Goal: Information Seeking & Learning: Learn about a topic

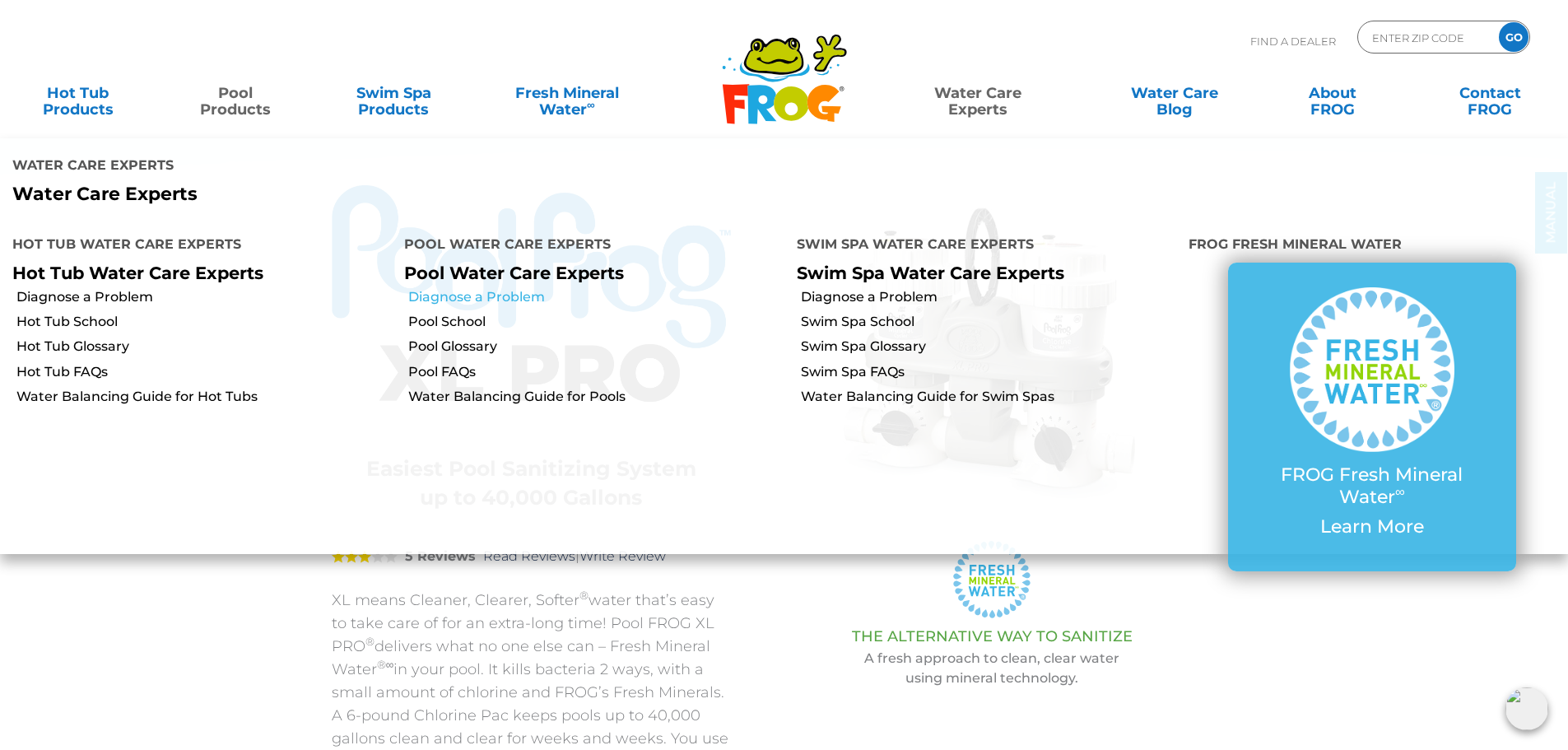
click at [503, 288] on link "Diagnose a Problem" at bounding box center [595, 297] width 375 height 18
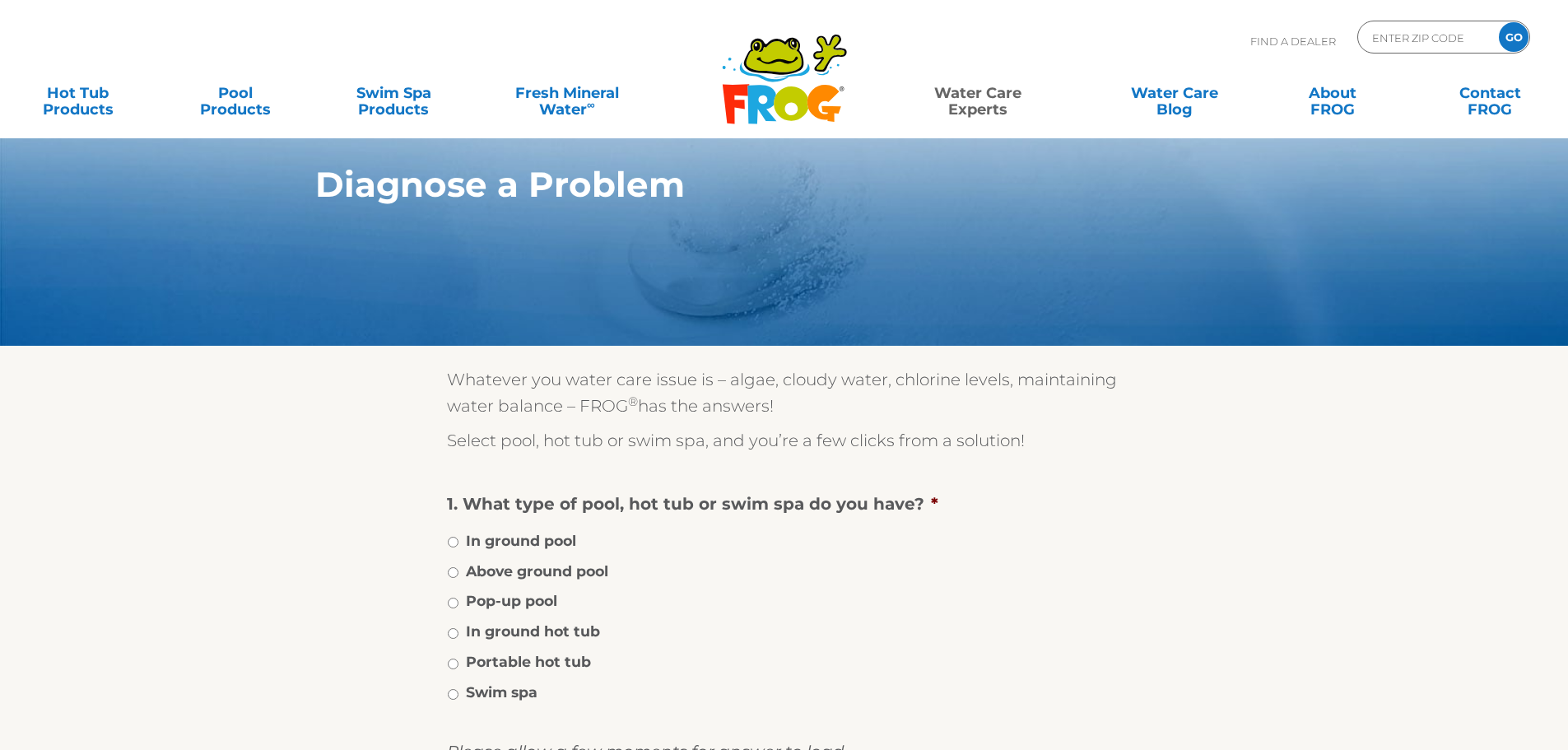
click at [485, 575] on label "Above ground pool" at bounding box center [537, 571] width 143 height 21
click at [459, 575] on input "Above ground pool" at bounding box center [453, 572] width 11 height 11
radio input "true"
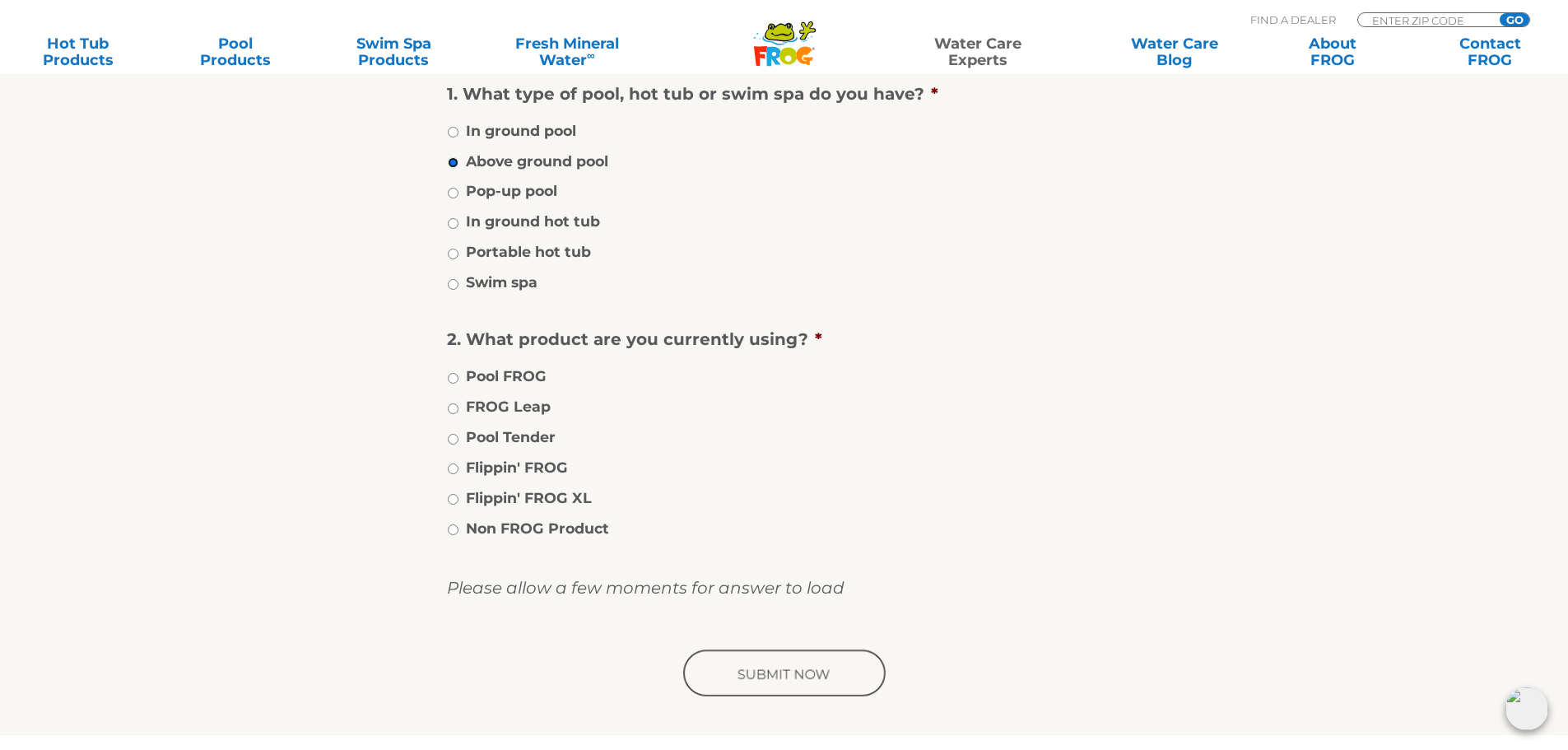
scroll to position [412, 0]
click at [561, 525] on label "Non FROG Product" at bounding box center [537, 526] width 143 height 21
click at [459, 525] on input "Non FROG Product" at bounding box center [453, 528] width 11 height 11
radio input "true"
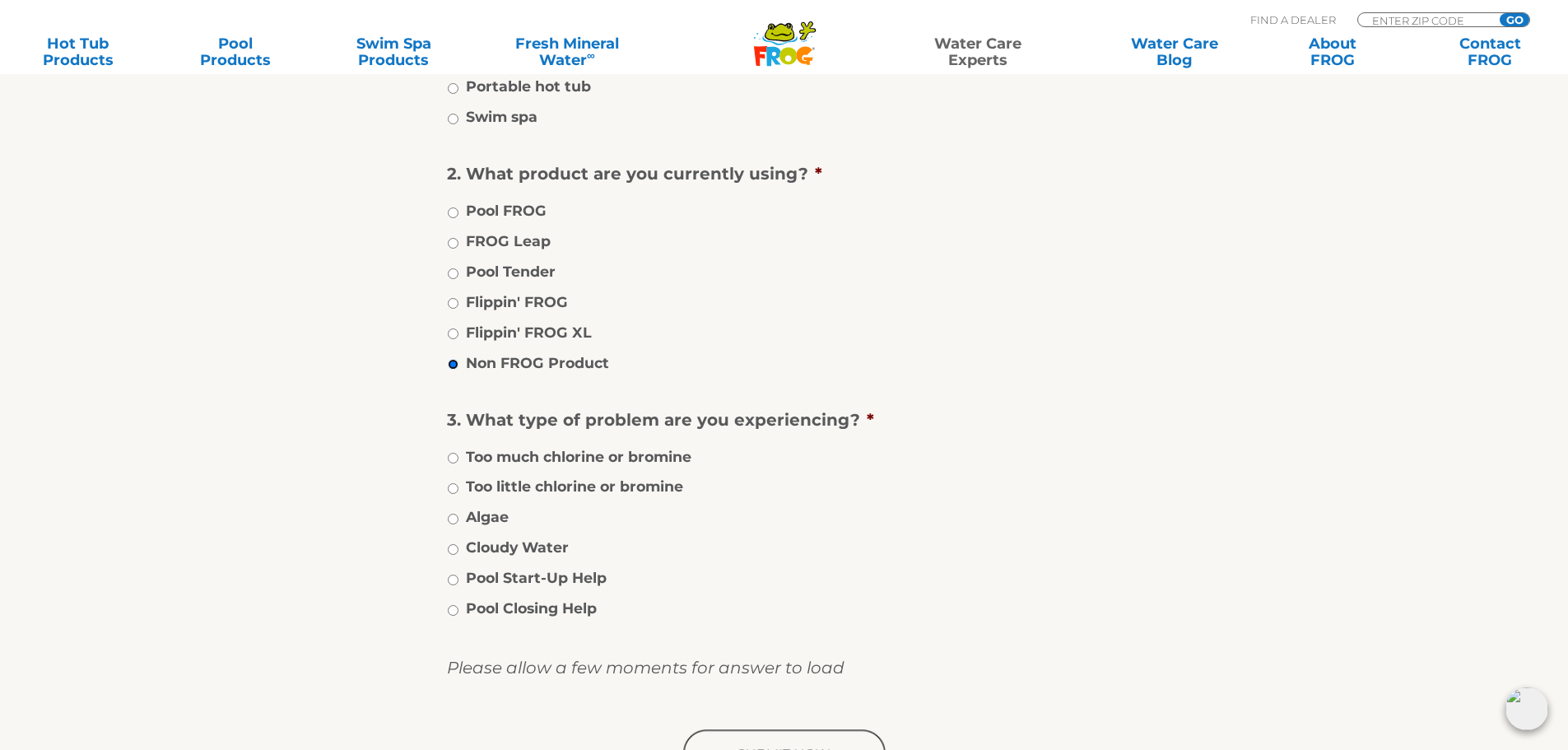
scroll to position [576, 0]
click at [506, 506] on label "Algae" at bounding box center [487, 516] width 43 height 21
click at [459, 513] on input "Algae" at bounding box center [453, 518] width 11 height 11
radio input "true"
click at [746, 730] on input "image" at bounding box center [784, 753] width 209 height 53
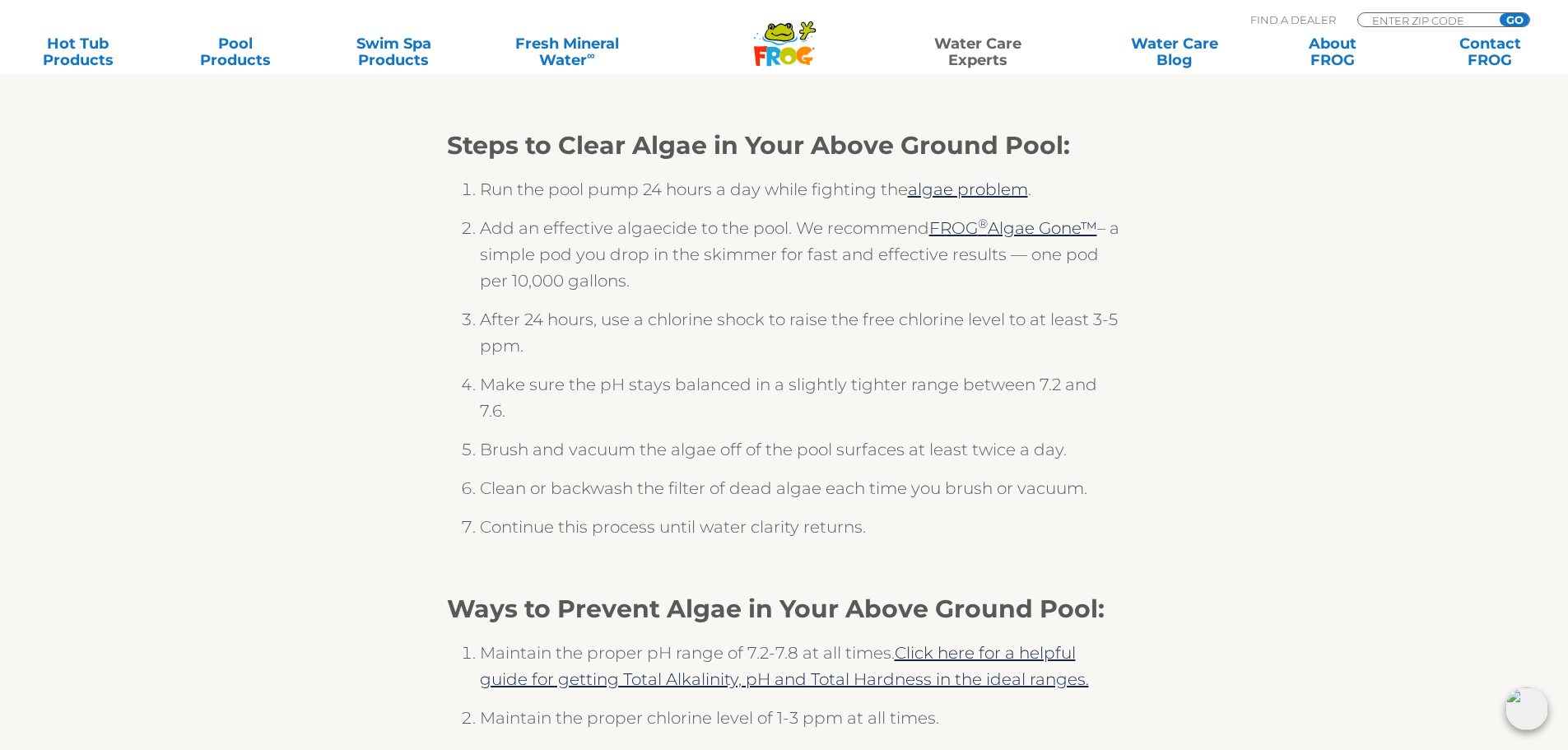
scroll to position [247, 0]
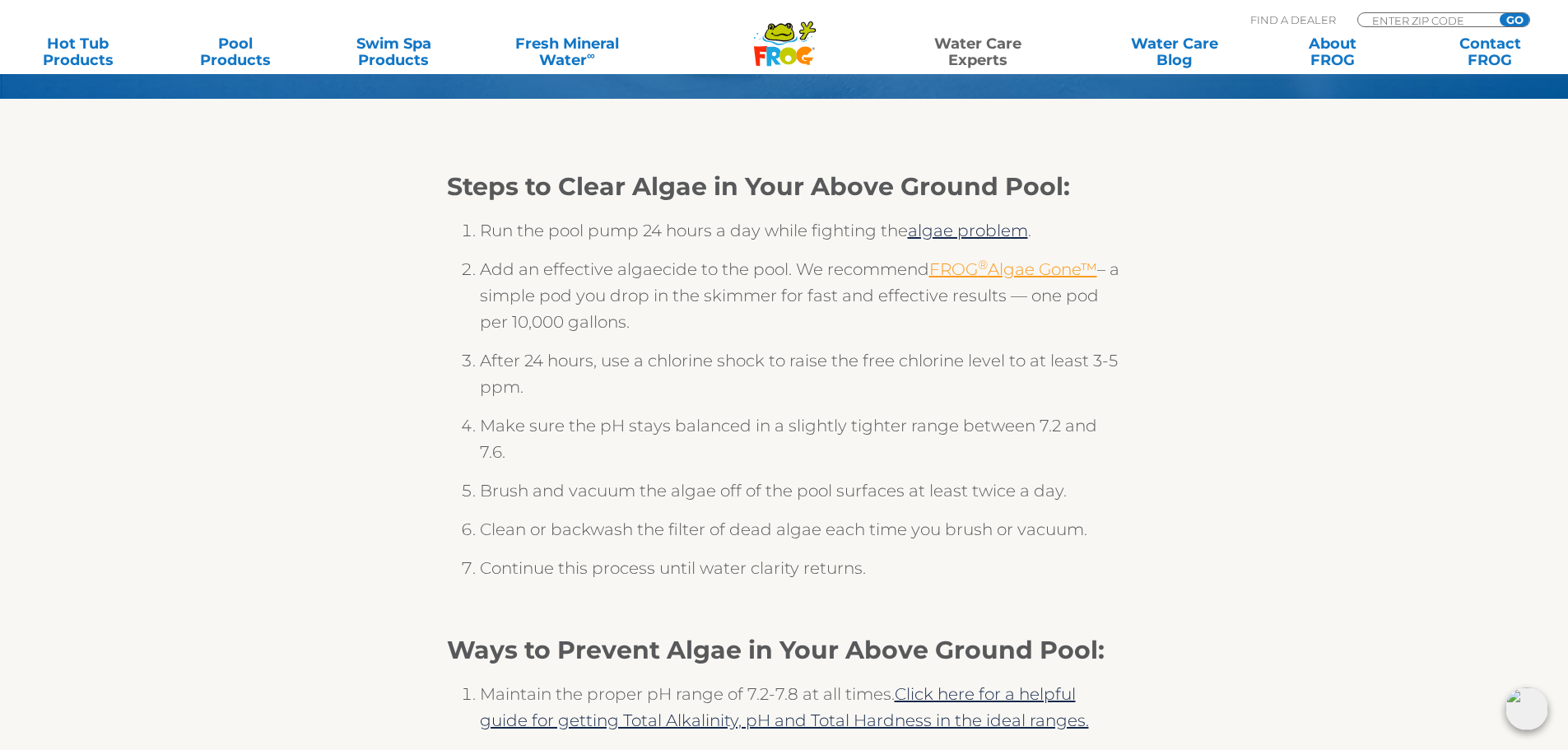
click at [1033, 275] on link "FROG ® Algae Gone™" at bounding box center [1013, 269] width 167 height 20
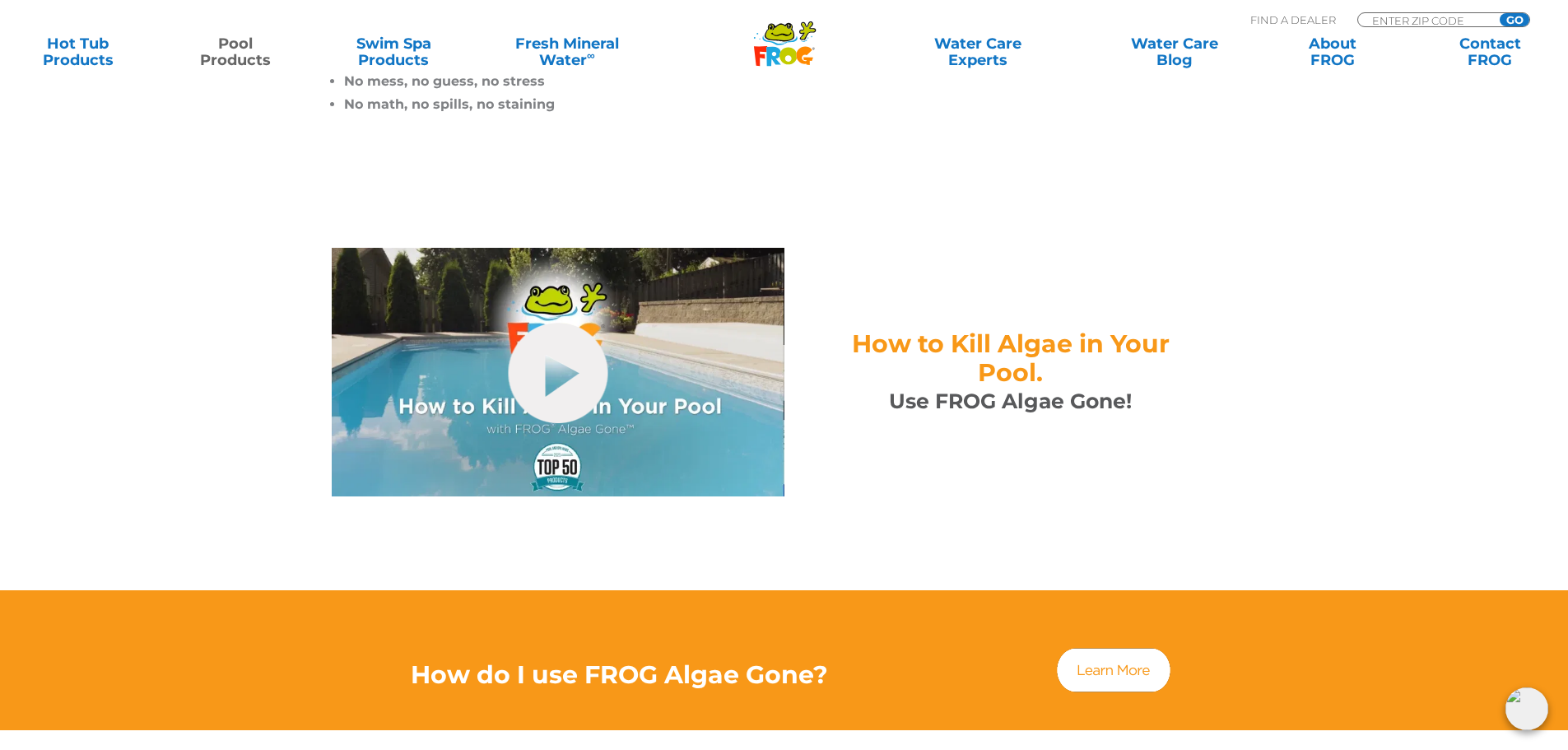
scroll to position [658, 0]
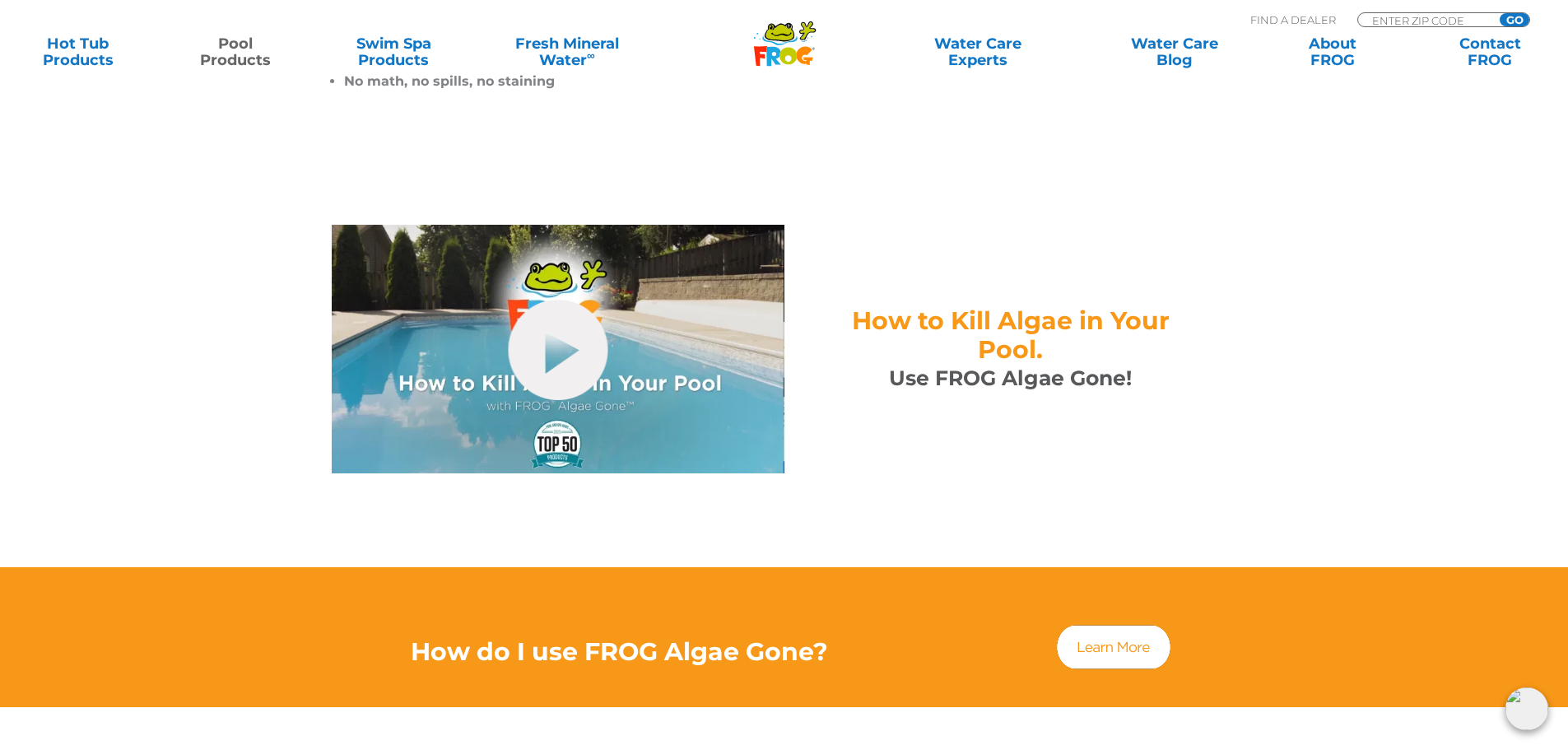
click at [979, 395] on div "How to Kill Algae in Your Pool. Use FROG Algae Gone!" at bounding box center [1010, 348] width 453 height 249
click at [538, 314] on link "hide-me" at bounding box center [558, 349] width 100 height 101
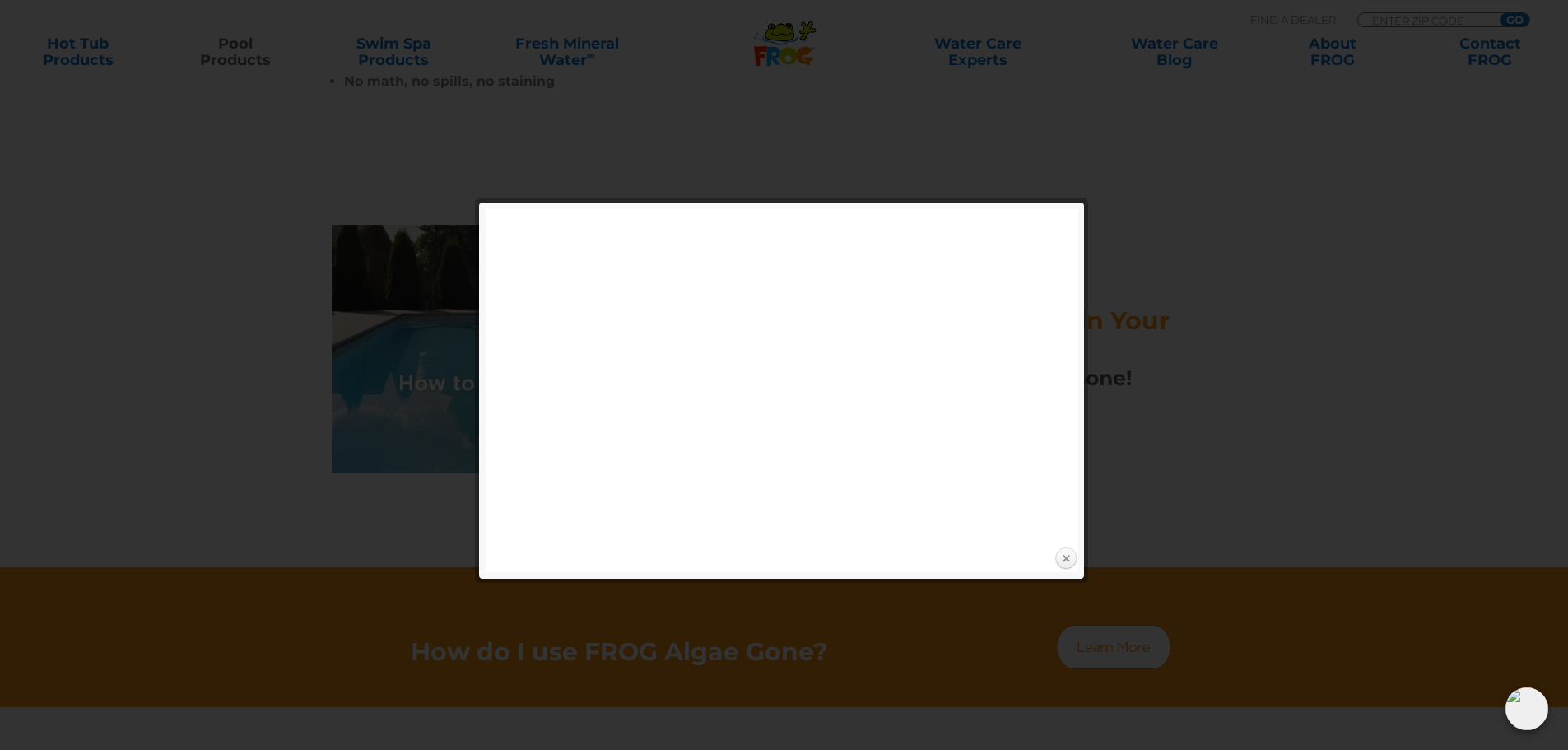
click at [1064, 558] on link "Close" at bounding box center [1066, 558] width 25 height 25
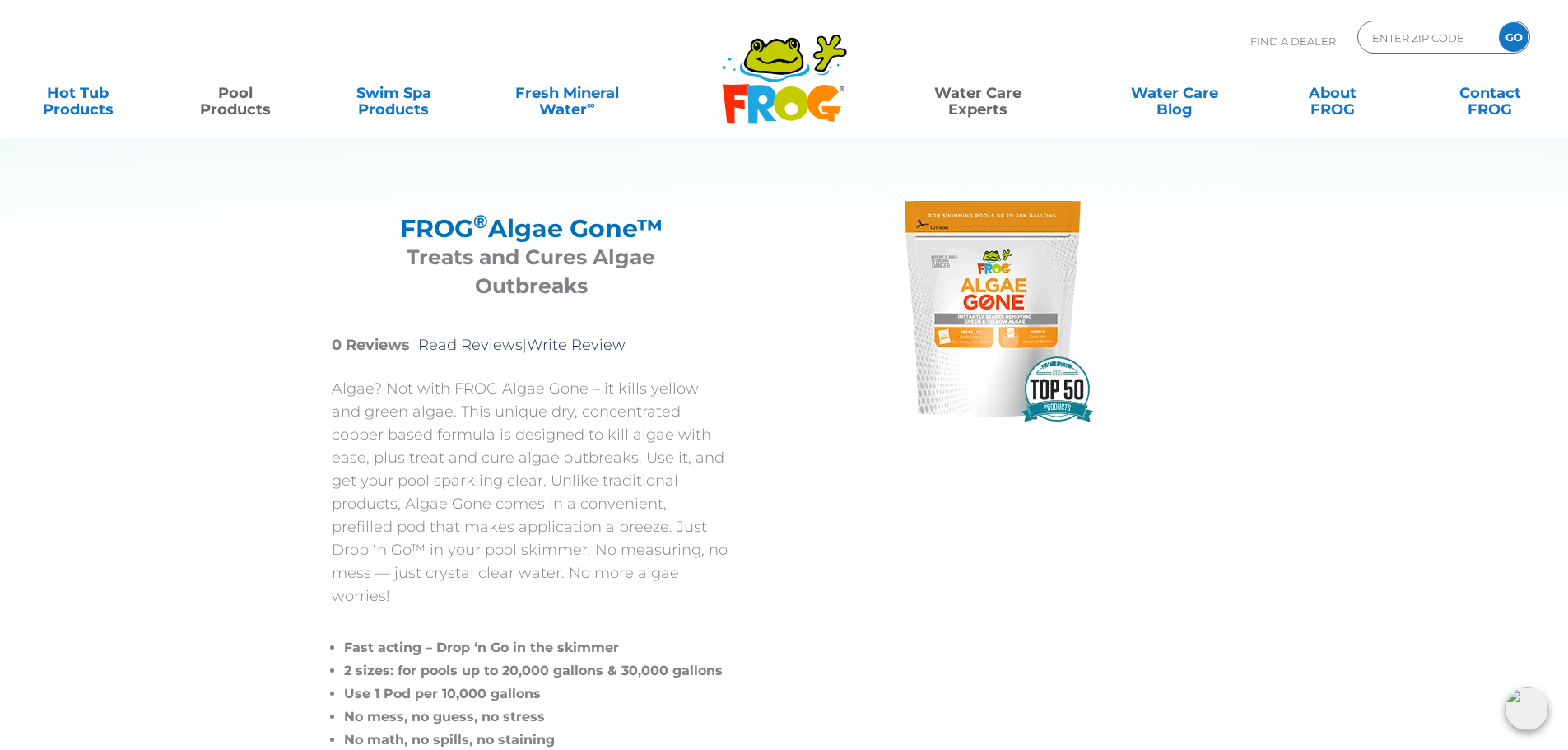
click at [985, 92] on link "Water Care Experts" at bounding box center [978, 93] width 200 height 33
click at [1177, 94] on link "Water Care Blog" at bounding box center [1174, 93] width 123 height 33
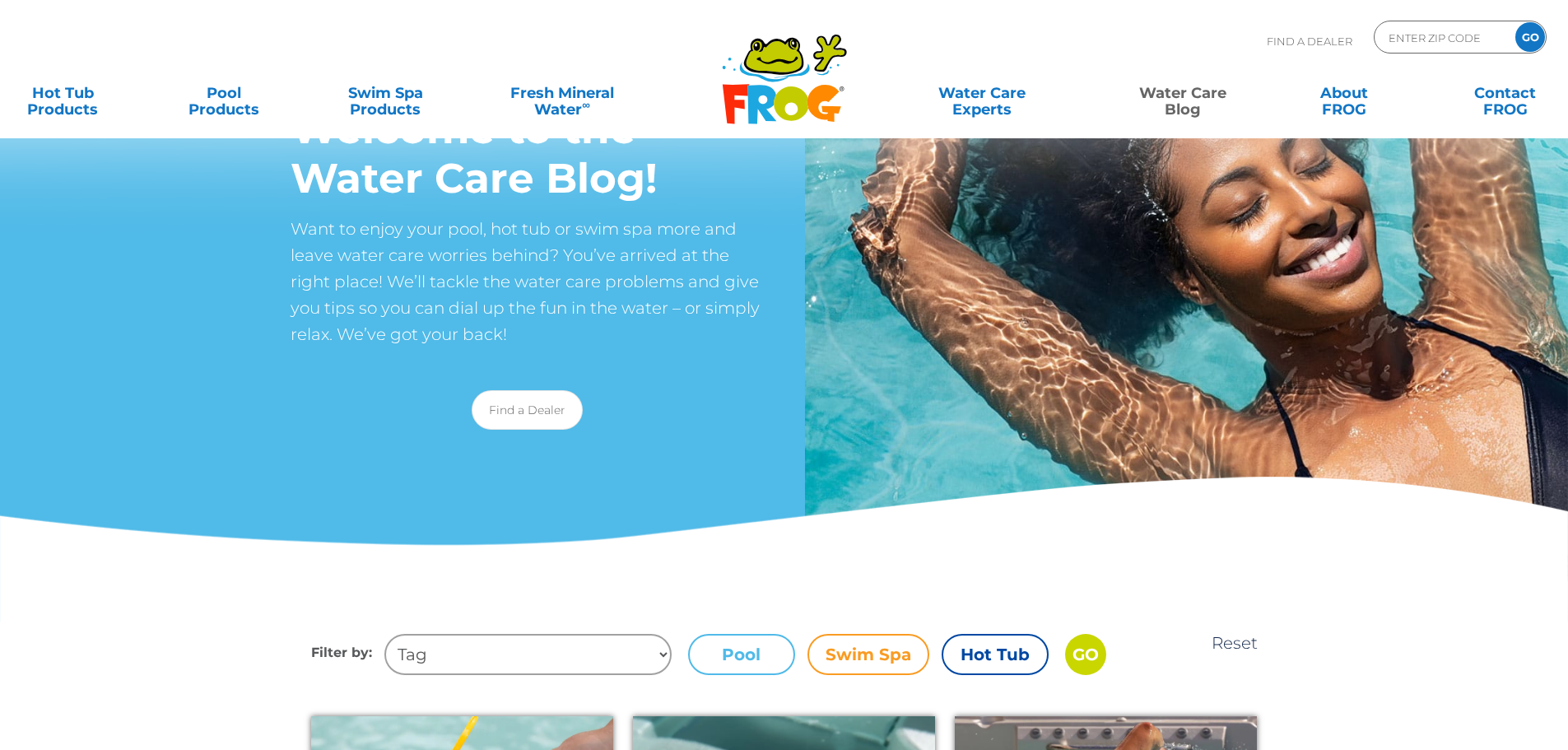
scroll to position [165, 0]
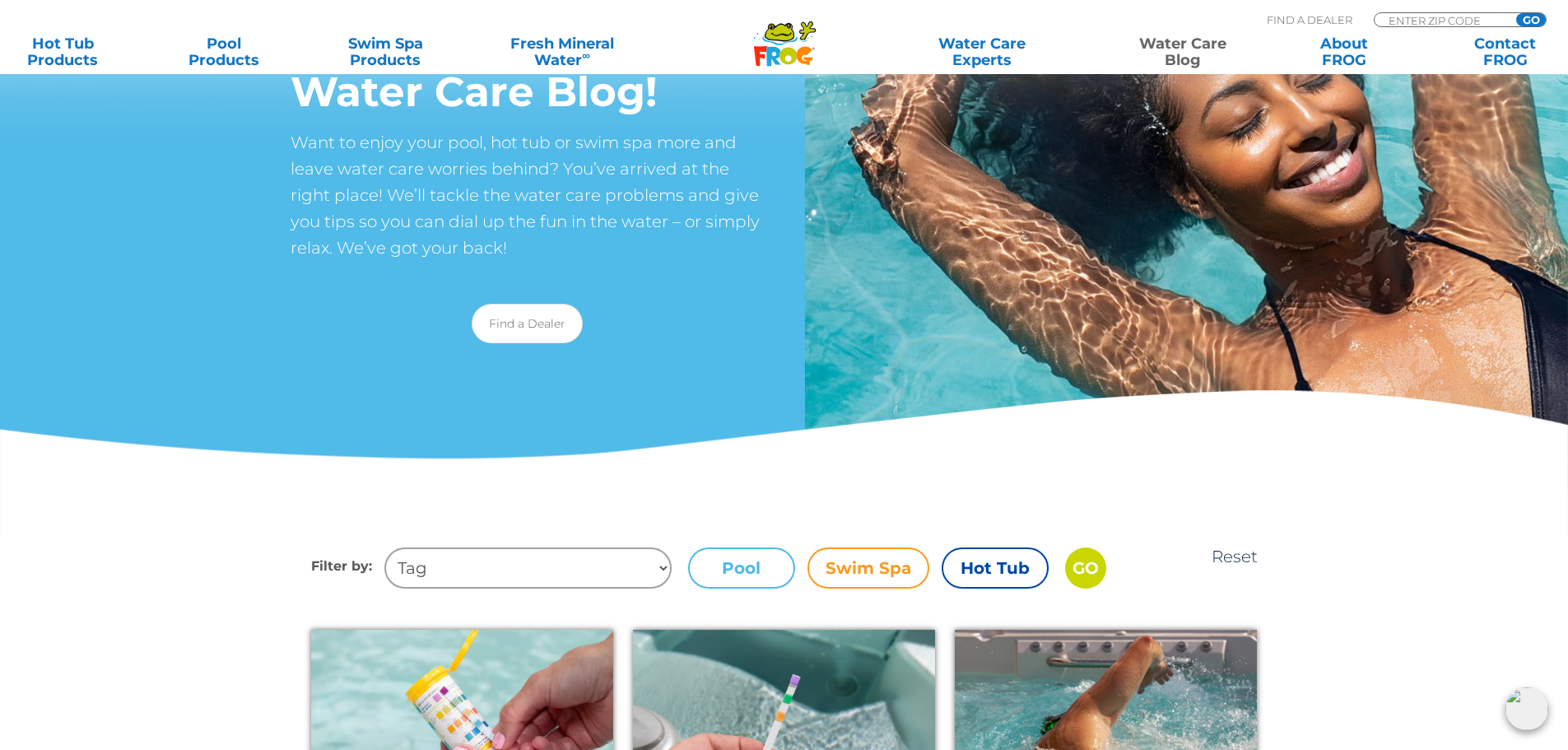
click at [654, 565] on select "Tag Tips + Tricks health benefits hydrotherapy Too much chlorine or bromine Hot…" at bounding box center [527, 567] width 287 height 41
select select "algae"
click at [384, 547] on select "Tag Tips + Tricks health benefits hydrotherapy Too much chlorine or bromine Hot…" at bounding box center [527, 567] width 287 height 41
click at [732, 568] on label "Pool" at bounding box center [741, 567] width 107 height 41
click at [0, 0] on input "Pool" at bounding box center [0, 0] width 0 height 0
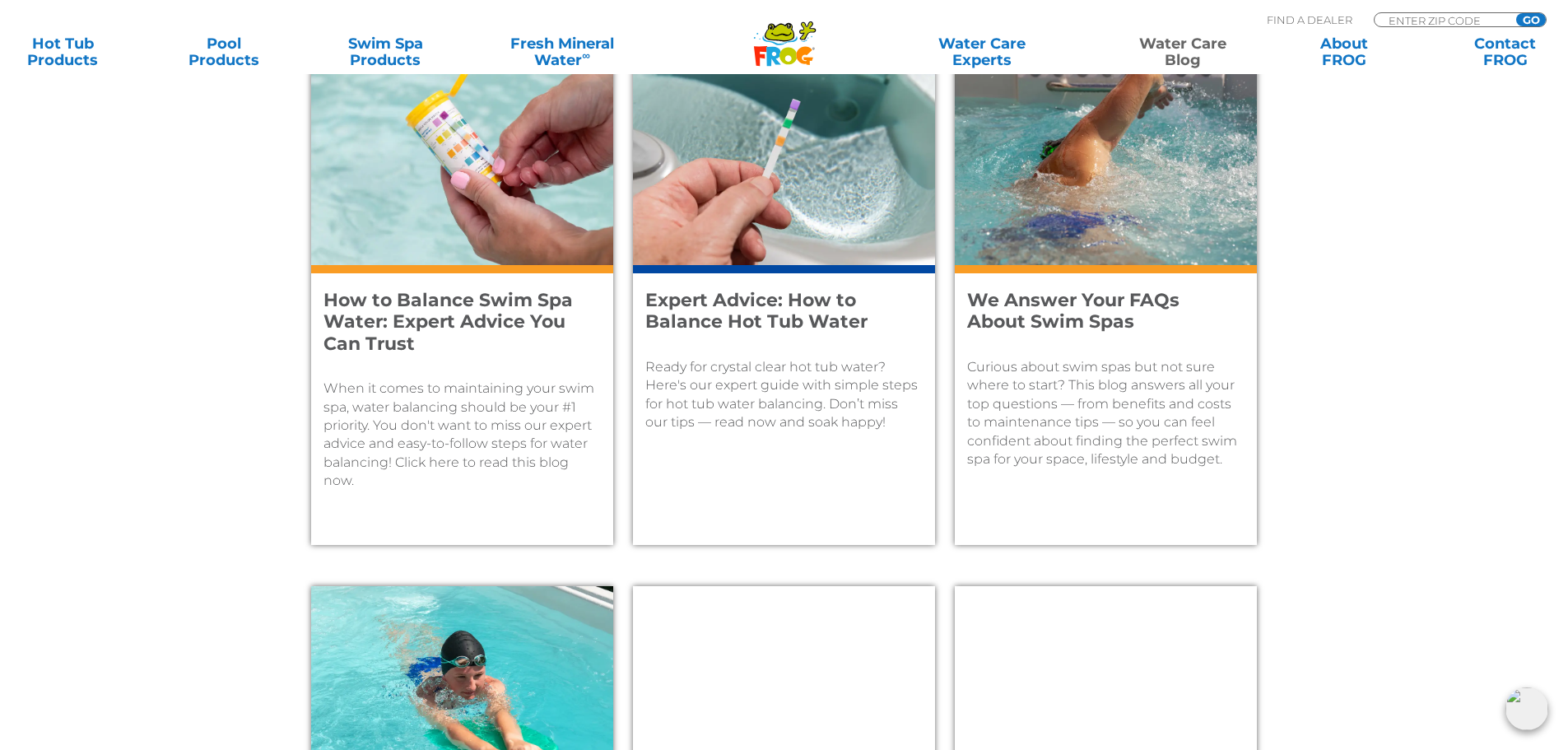
scroll to position [576, 0]
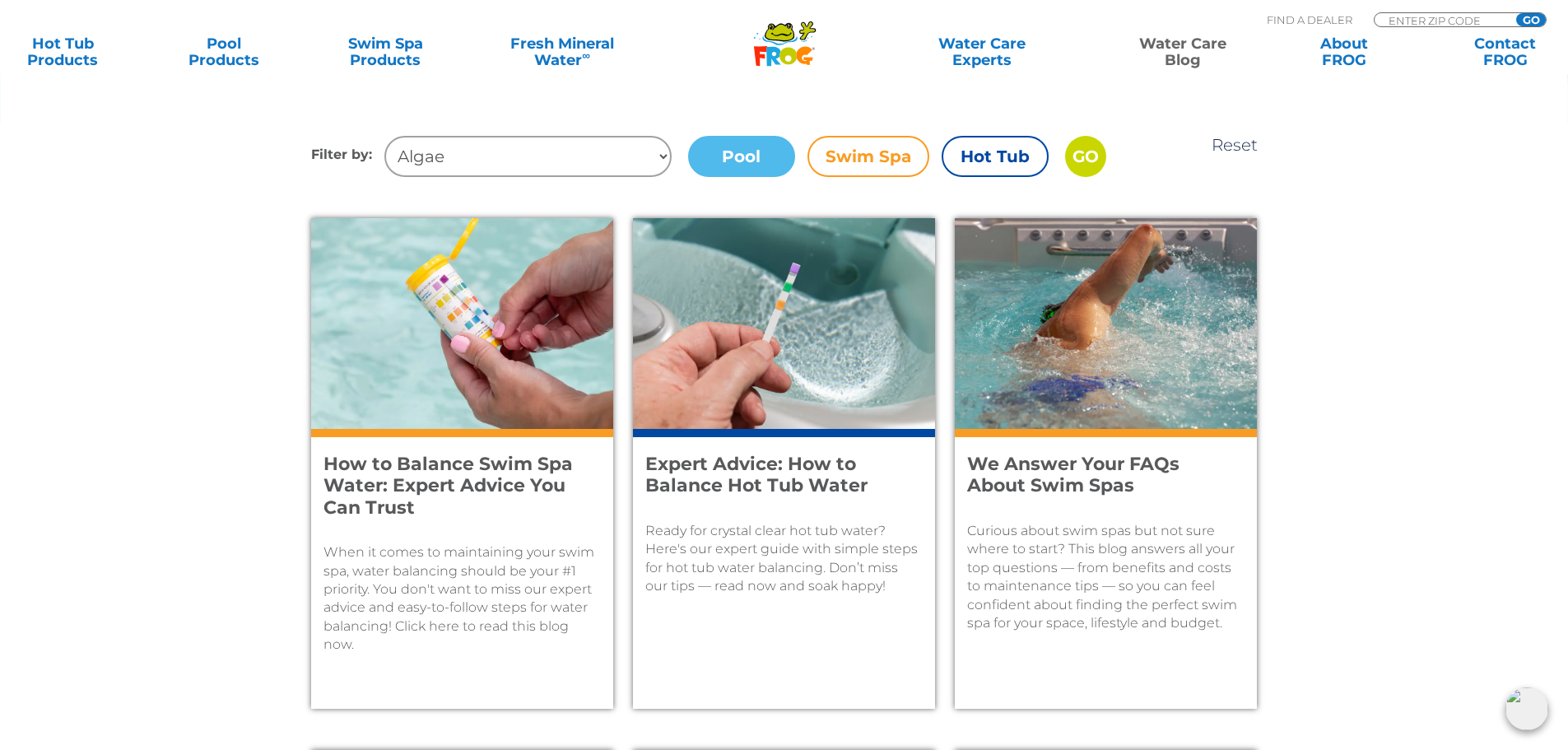
click at [1089, 170] on input "GO" at bounding box center [1085, 156] width 41 height 41
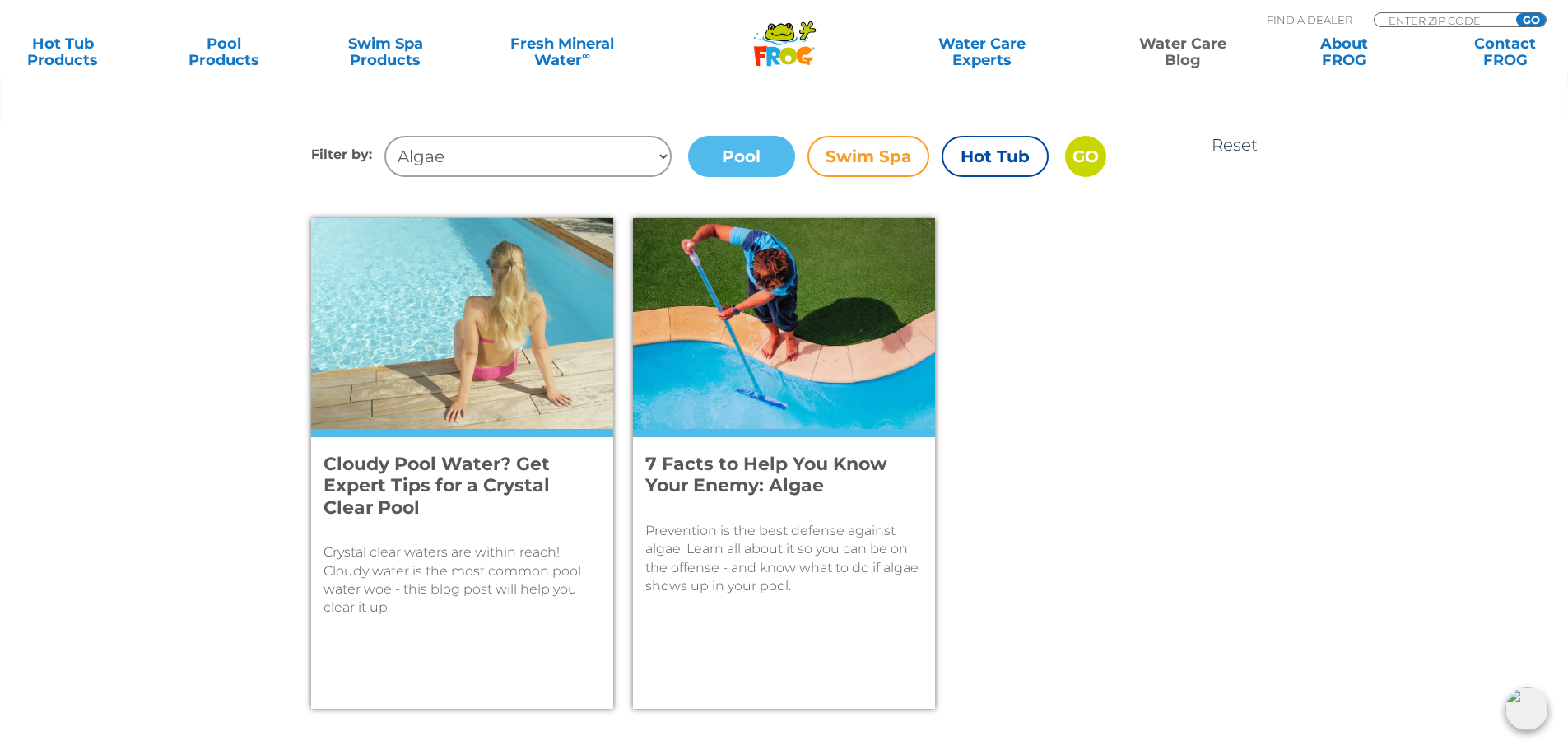
click at [656, 151] on select "Tag Tips + Tricks health benefits hydrotherapy Too much chlorine or bromine Hot…" at bounding box center [527, 156] width 287 height 41
click at [1094, 322] on div "Cloudy Pool Water? Get Expert Tips for a Crystal Clear Pool Crystal clear water…" at bounding box center [784, 484] width 988 height 532
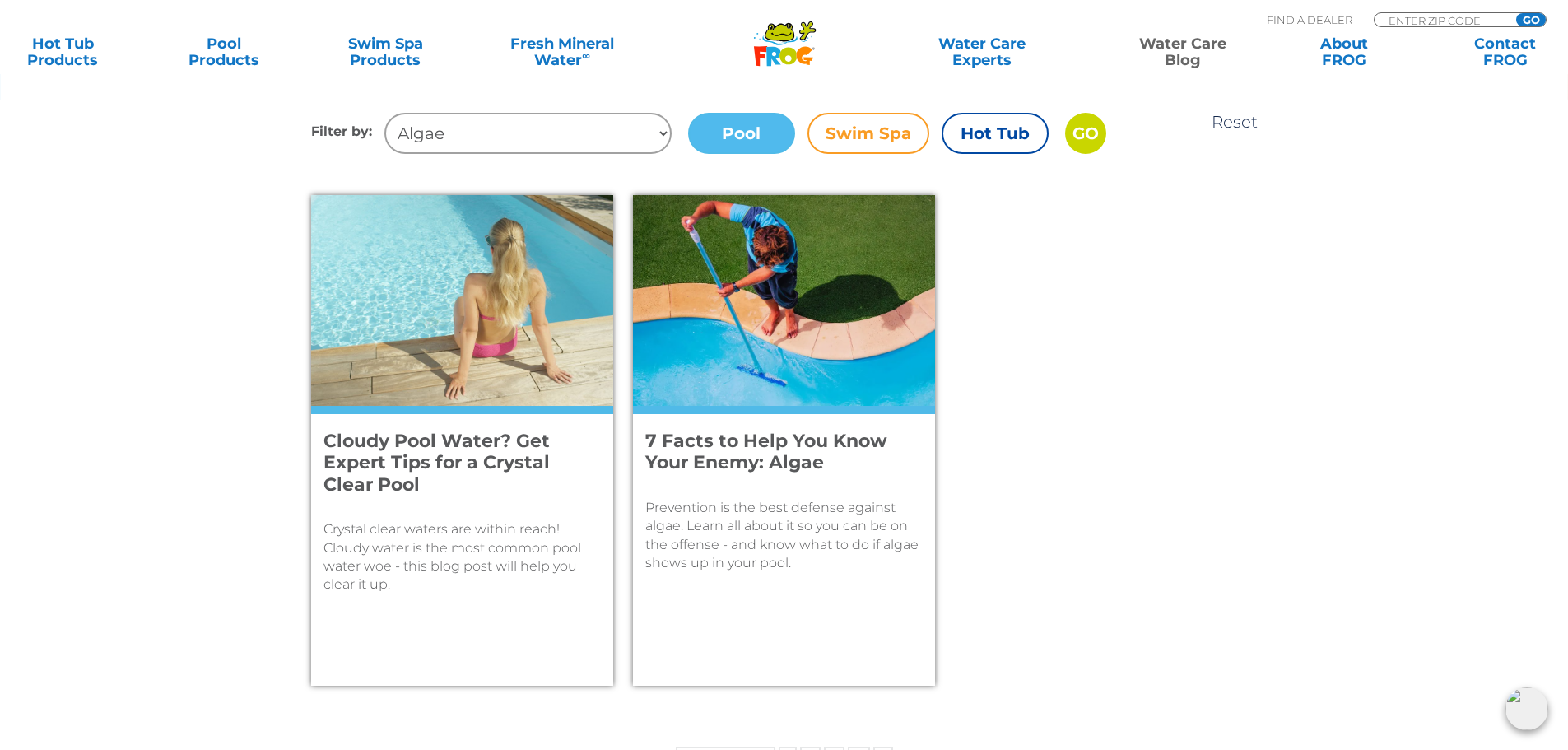
scroll to position [576, 0]
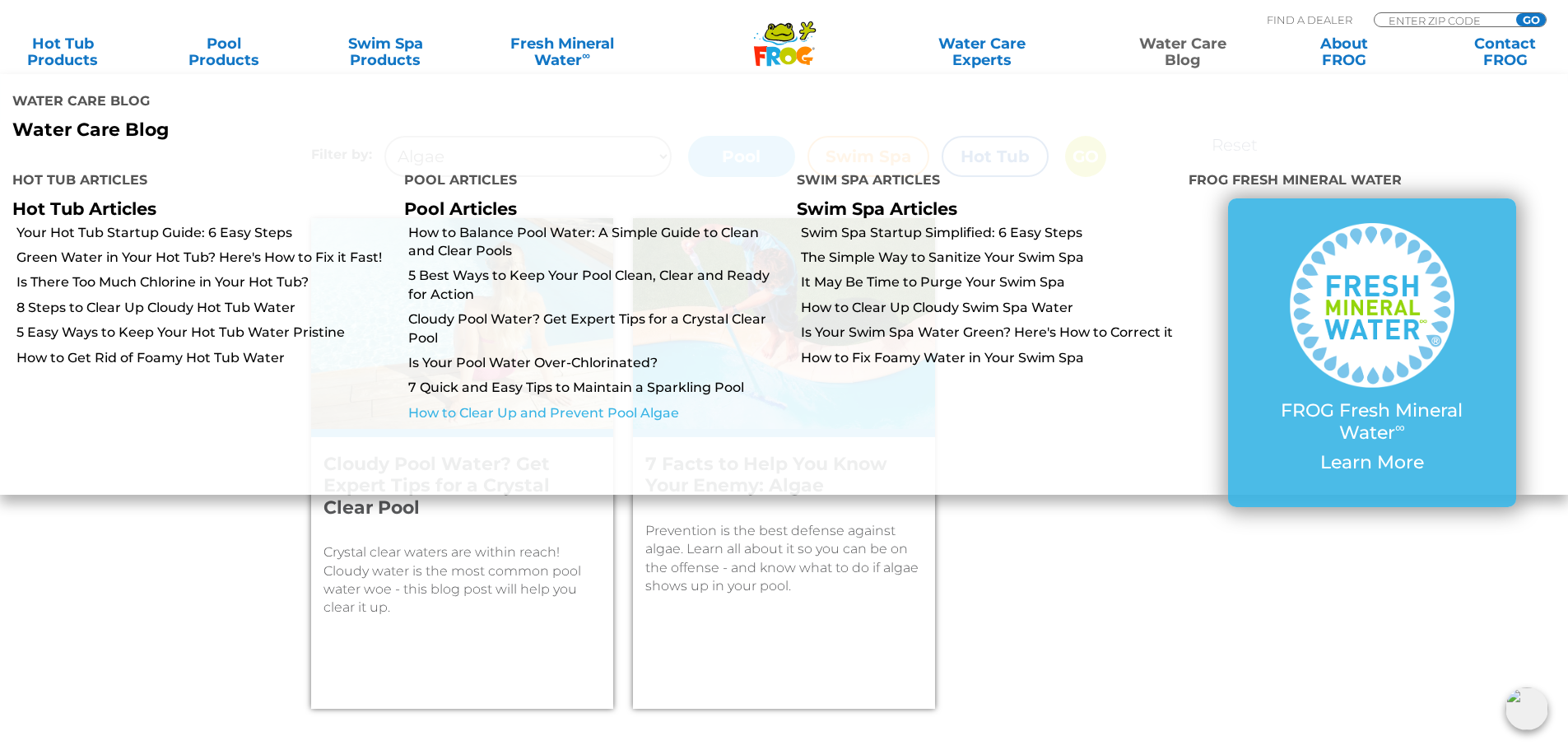
click at [661, 416] on link "How to Clear Up and Prevent Pool Algae" at bounding box center [595, 413] width 375 height 18
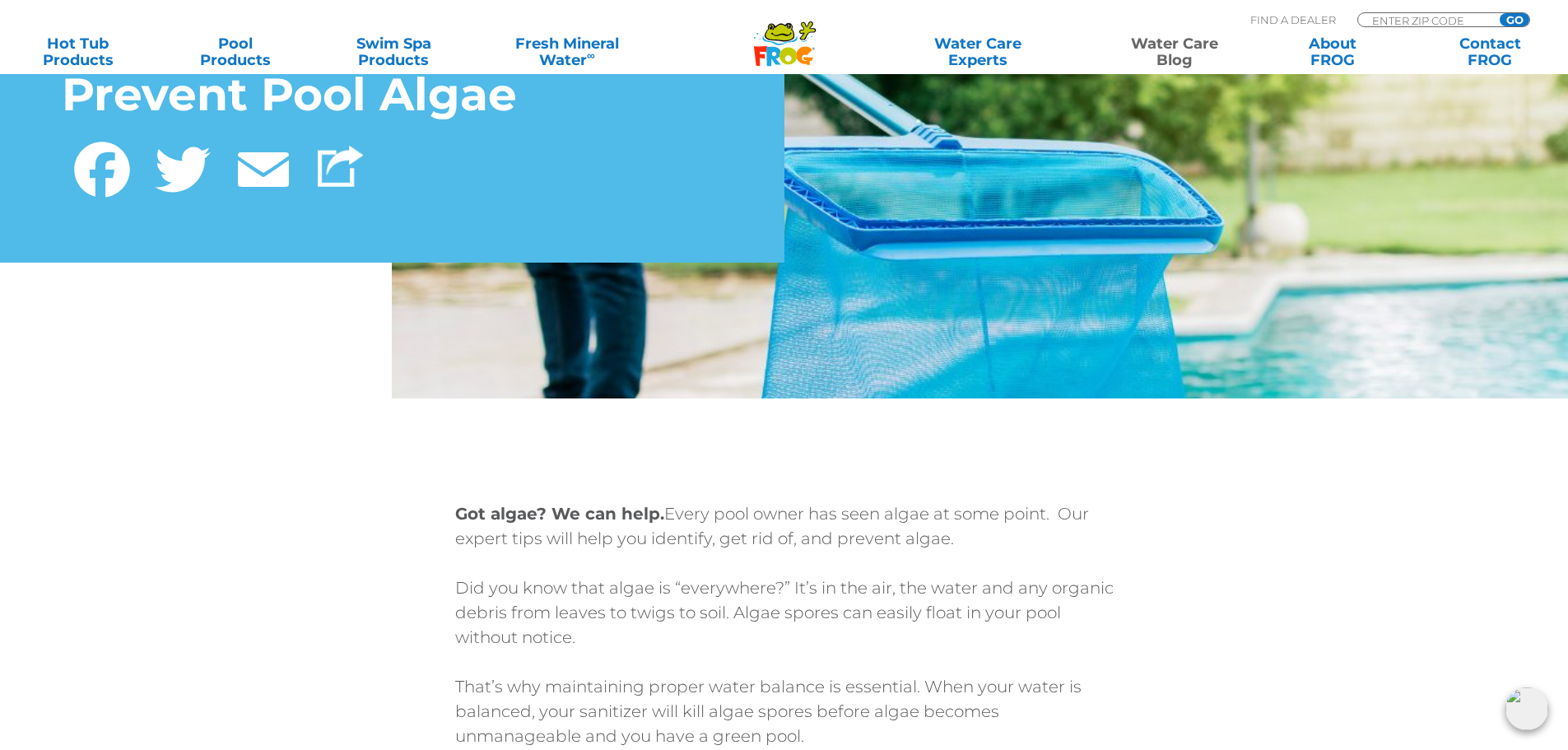
scroll to position [82, 0]
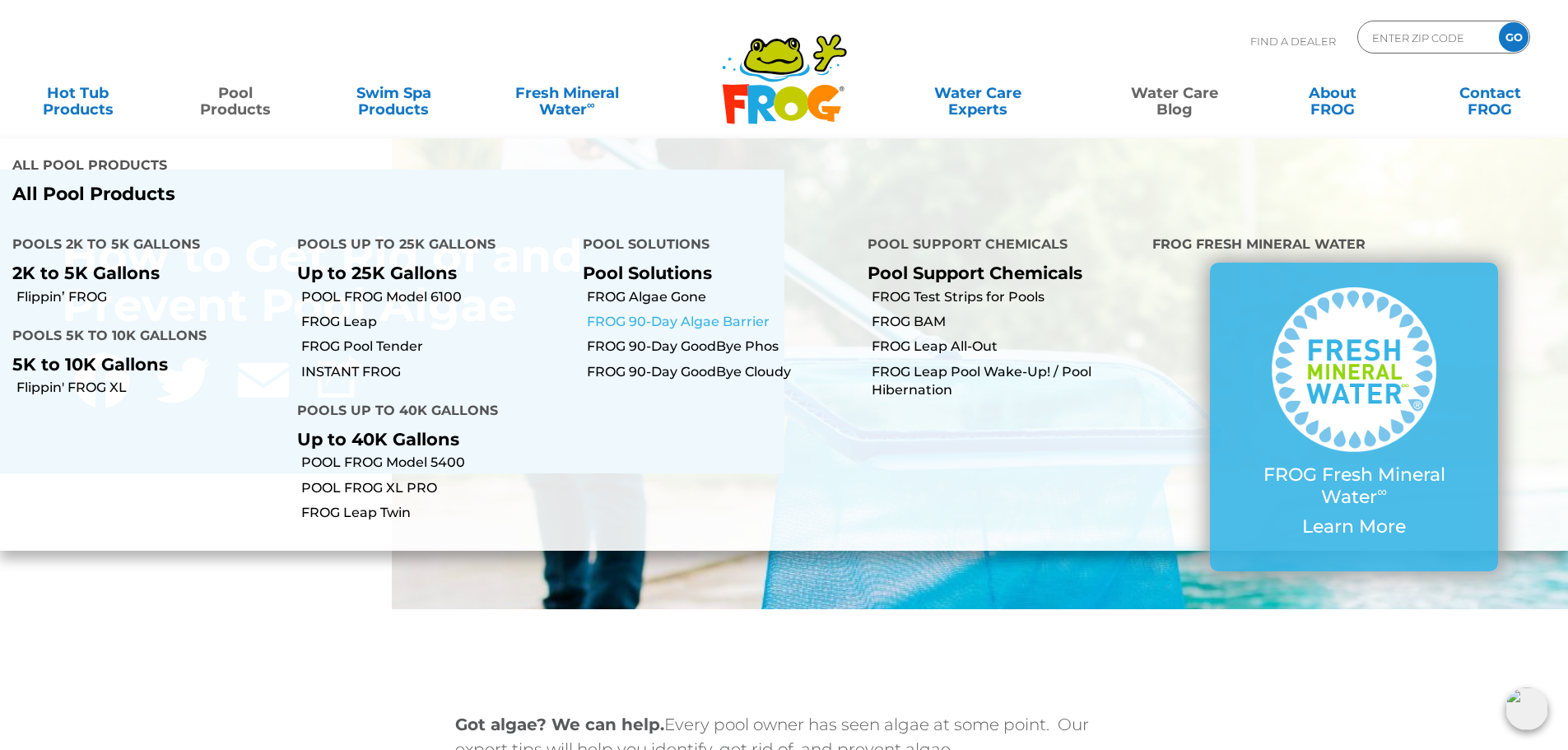
click at [739, 320] on link "FROG 90-Day Algae Barrier" at bounding box center [721, 322] width 268 height 18
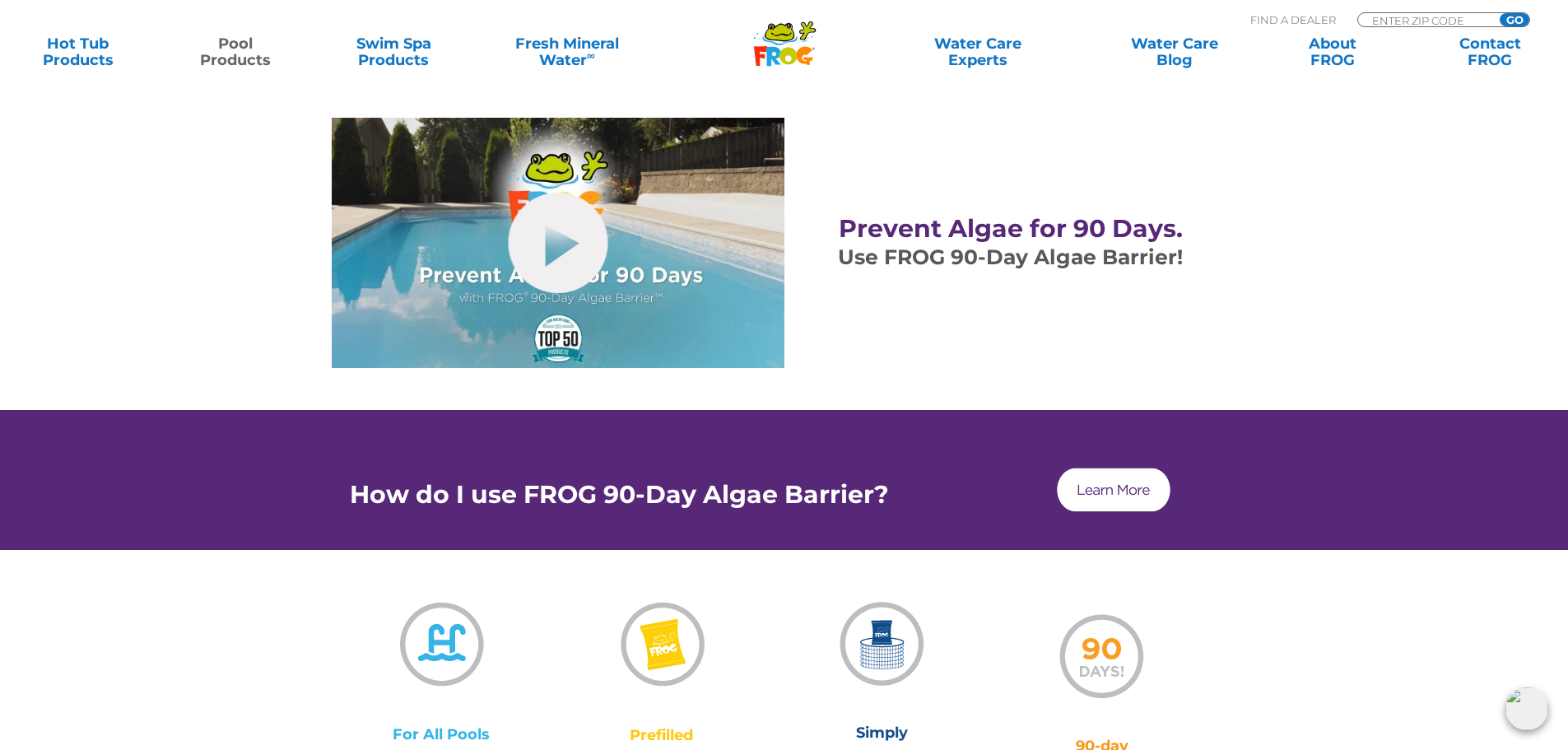
scroll to position [658, 0]
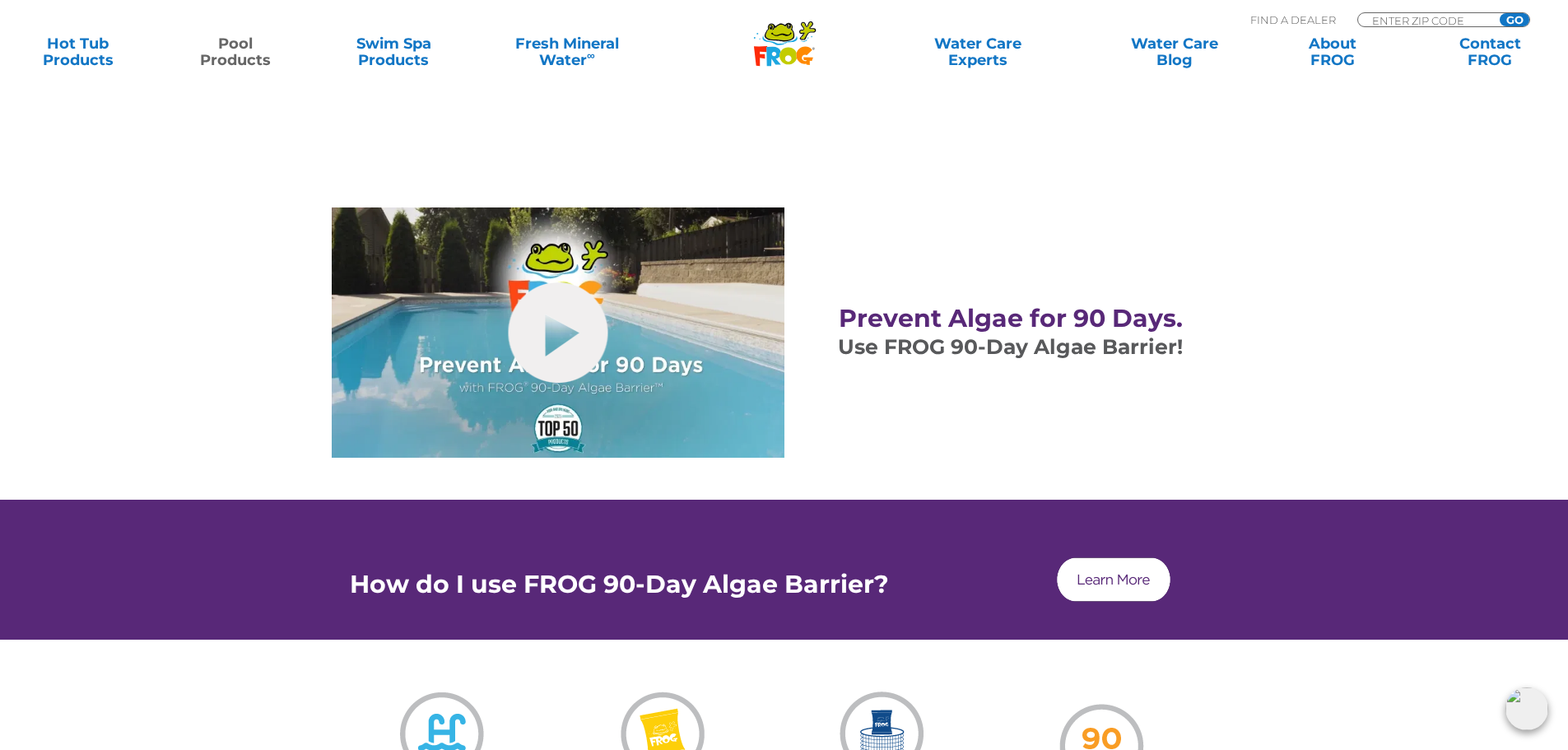
click at [1134, 580] on img at bounding box center [1113, 579] width 118 height 49
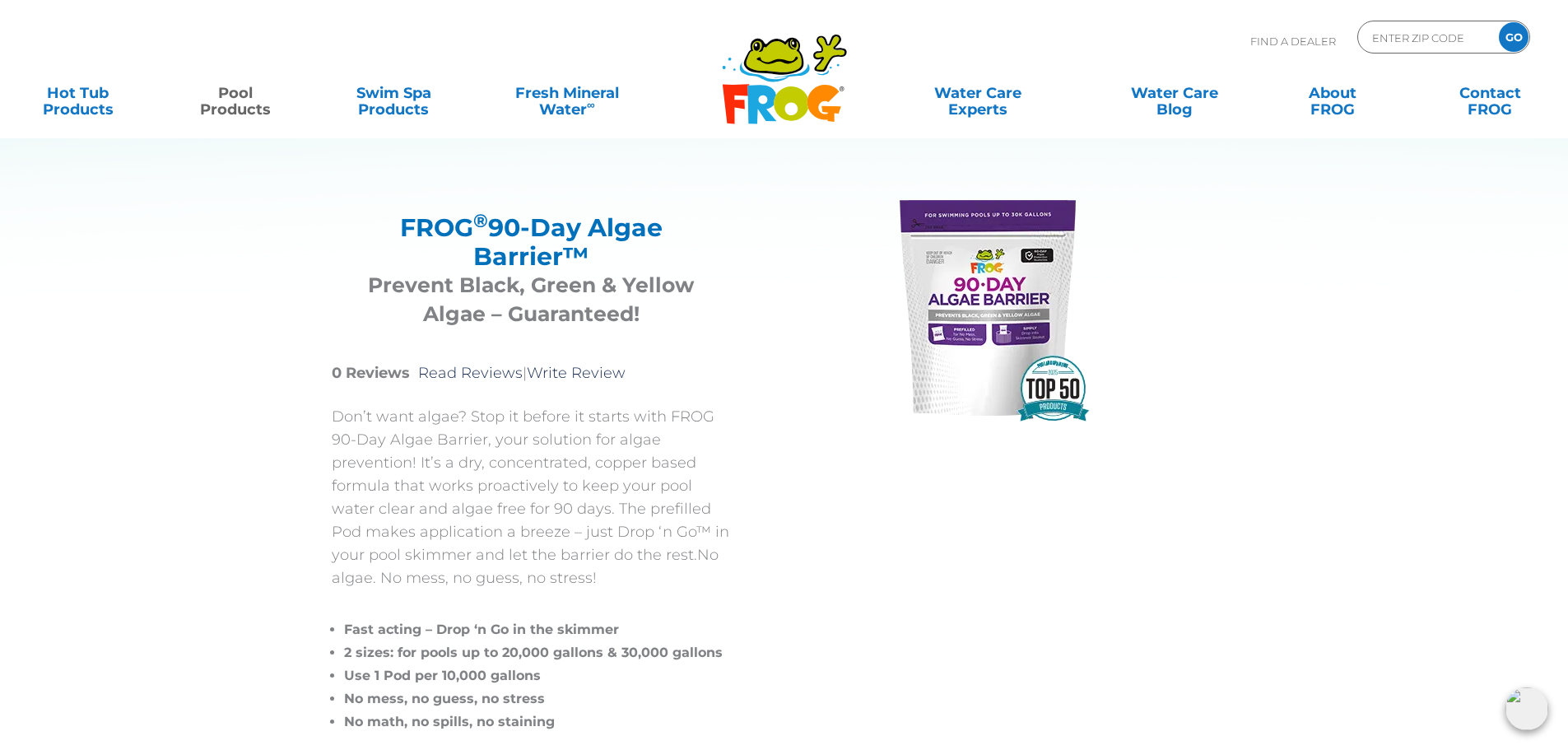
scroll to position [0, 0]
click at [70, 101] on link "Hot Tub Products" at bounding box center [78, 93] width 123 height 33
click at [500, 34] on div "Find A Dealer ENTER ZIP CODE GO" at bounding box center [783, 48] width 1535 height 56
